Goal: Find specific page/section: Find specific page/section

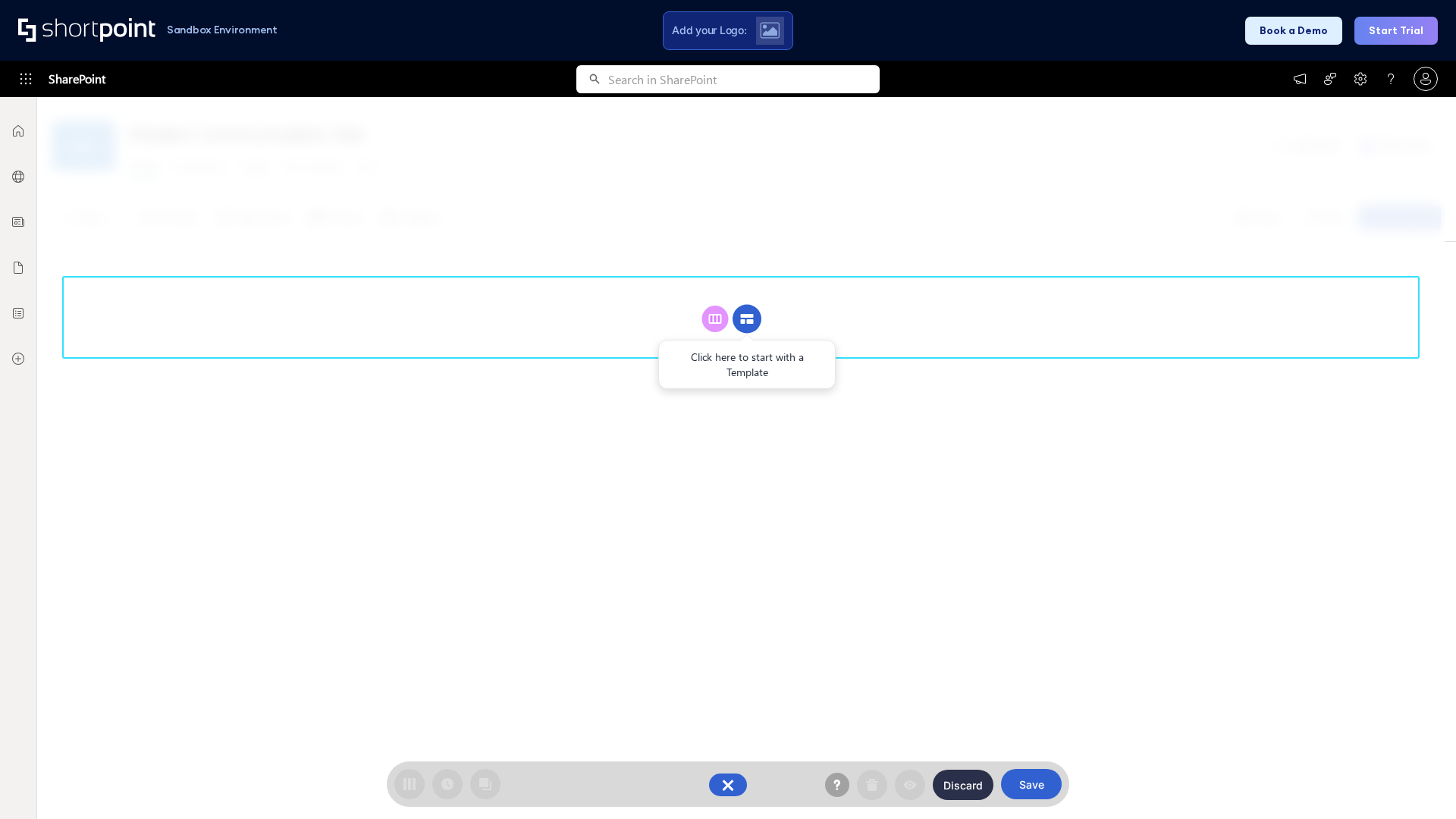
click at [747, 319] on circle at bounding box center [747, 320] width 29 height 29
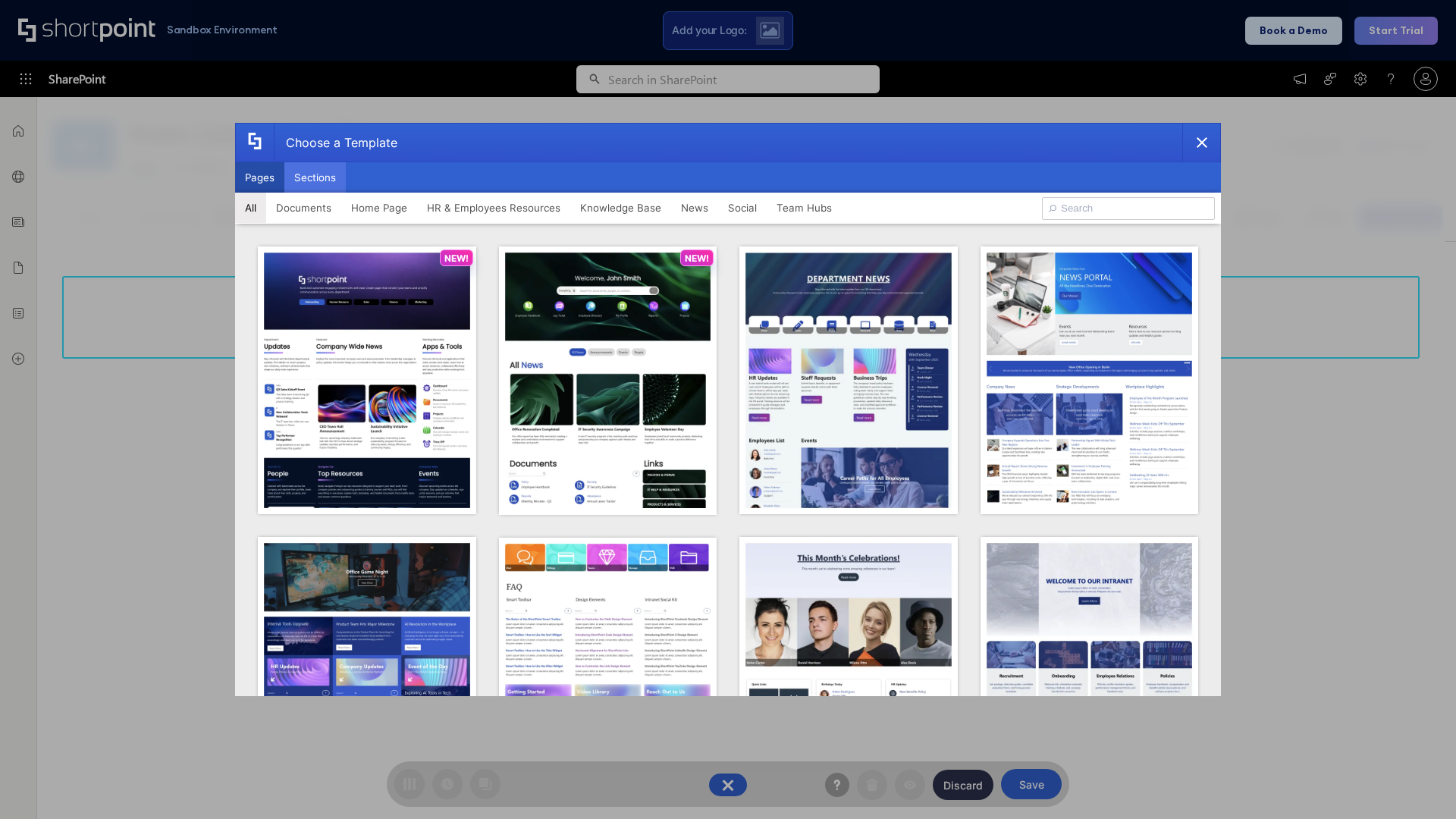
click at [315, 177] on button "Sections" at bounding box center [315, 178] width 62 height 31
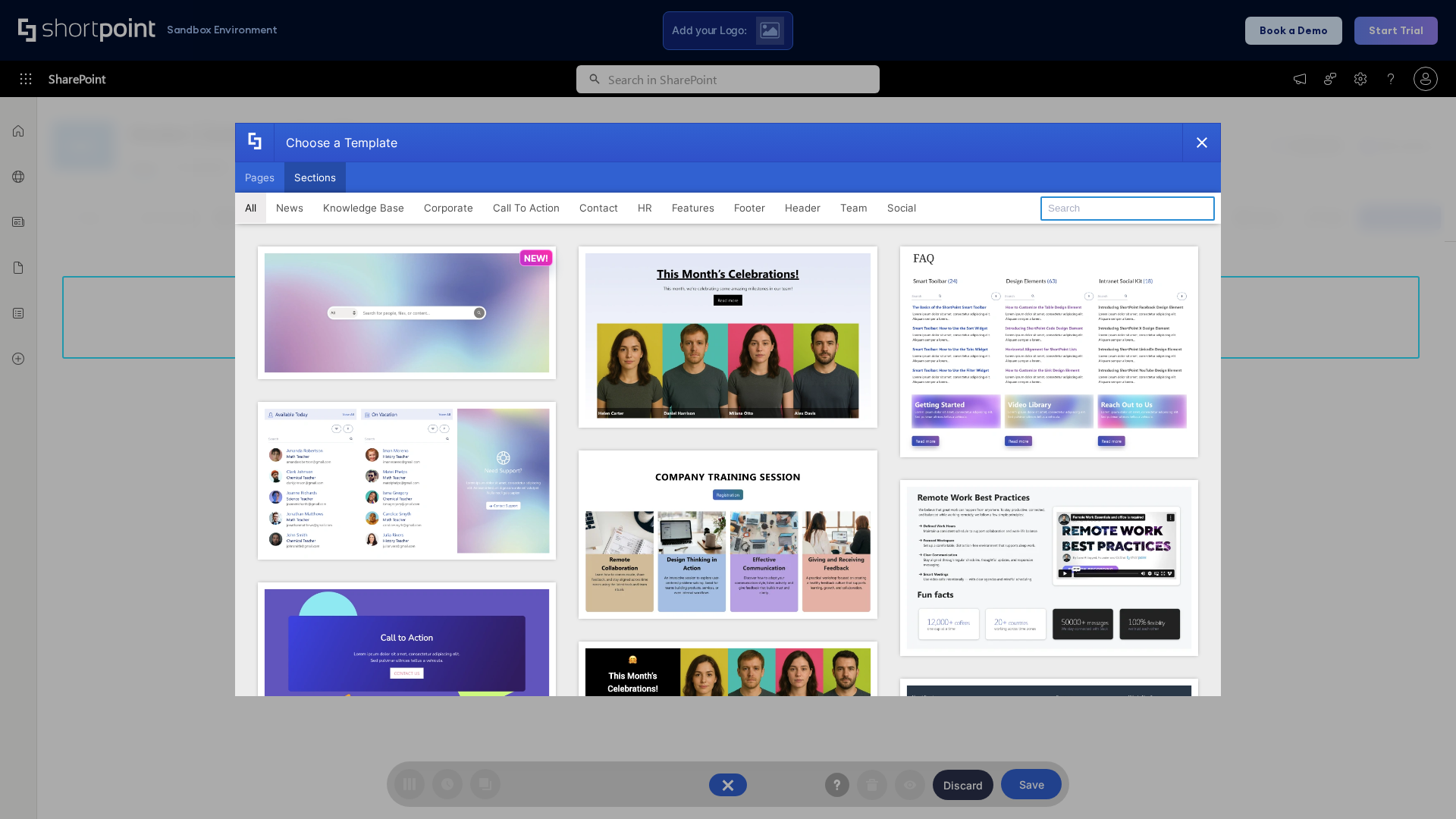
type input "Features Kit 4"
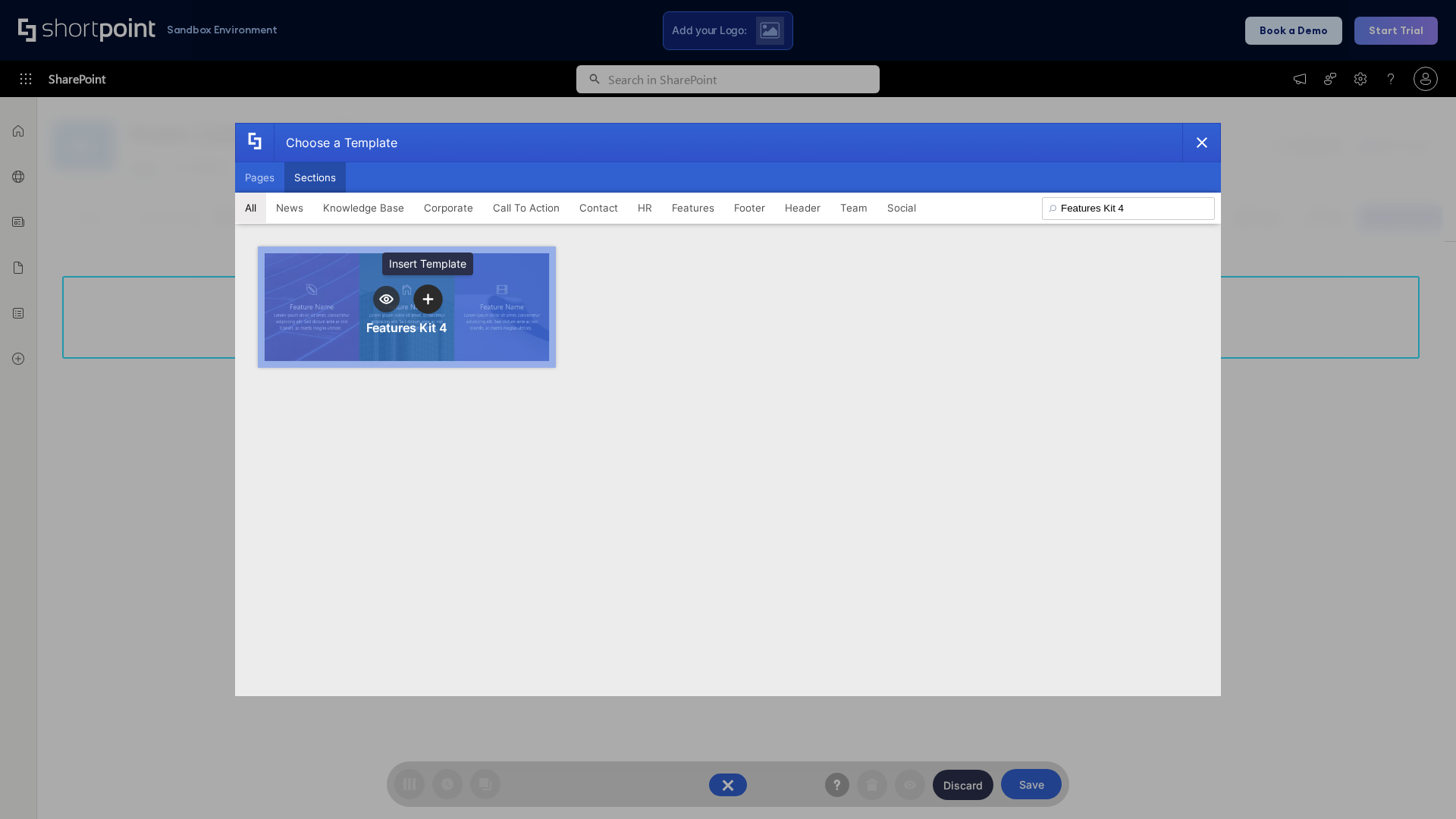
click at [428, 298] on icon "template selector" at bounding box center [428, 299] width 11 height 11
